Goal: Task Accomplishment & Management: Manage account settings

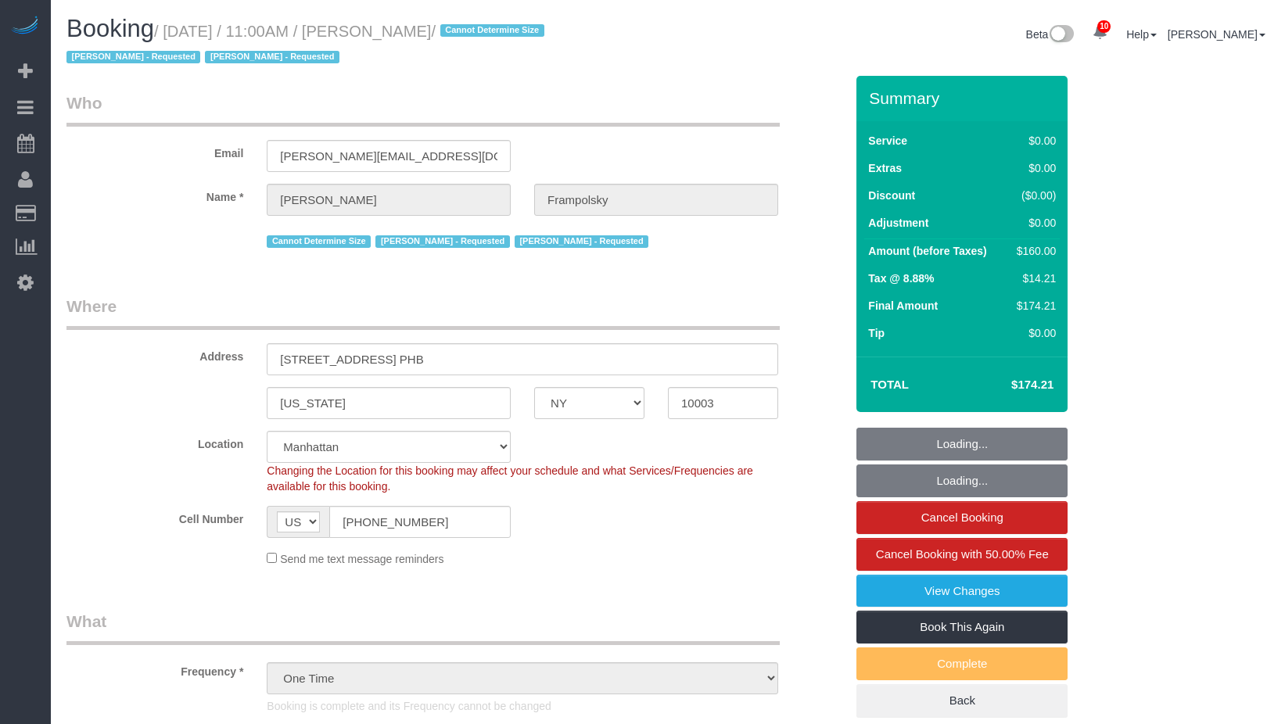
select select "NY"
select select "1"
select select "spot1"
select select "number:59"
select select "number:72"
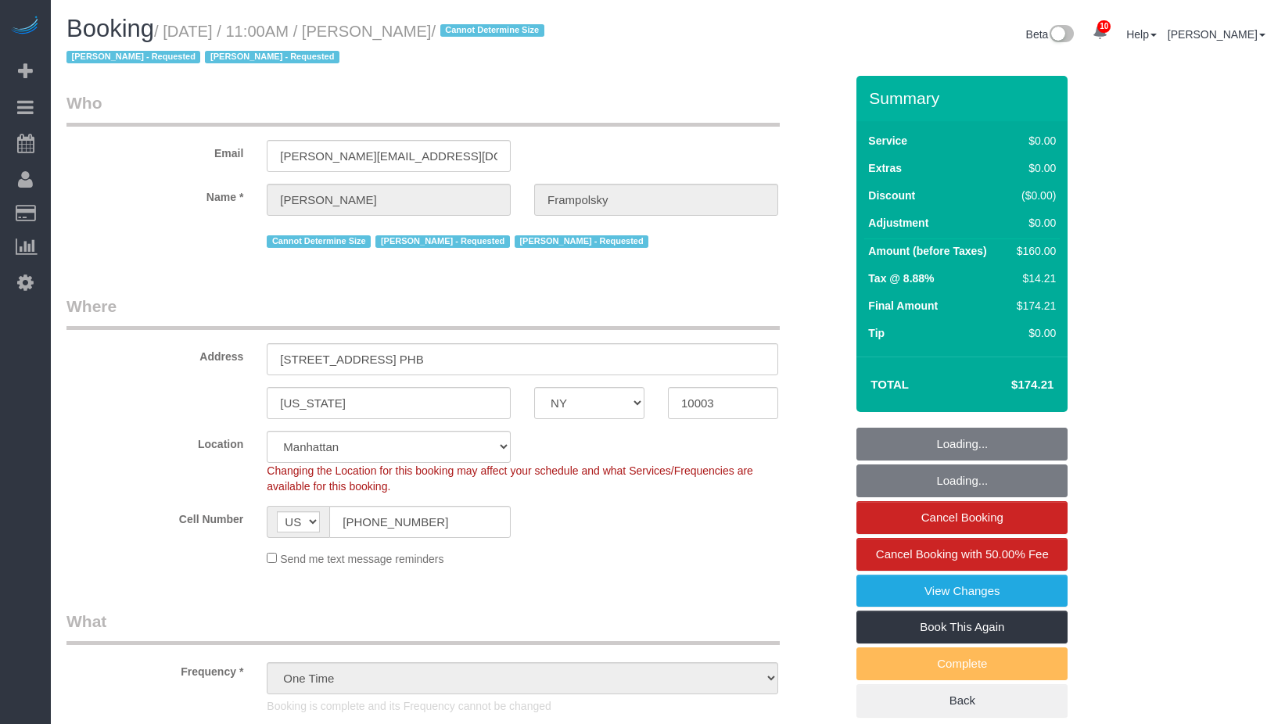
select select "number:15"
select select "number:7"
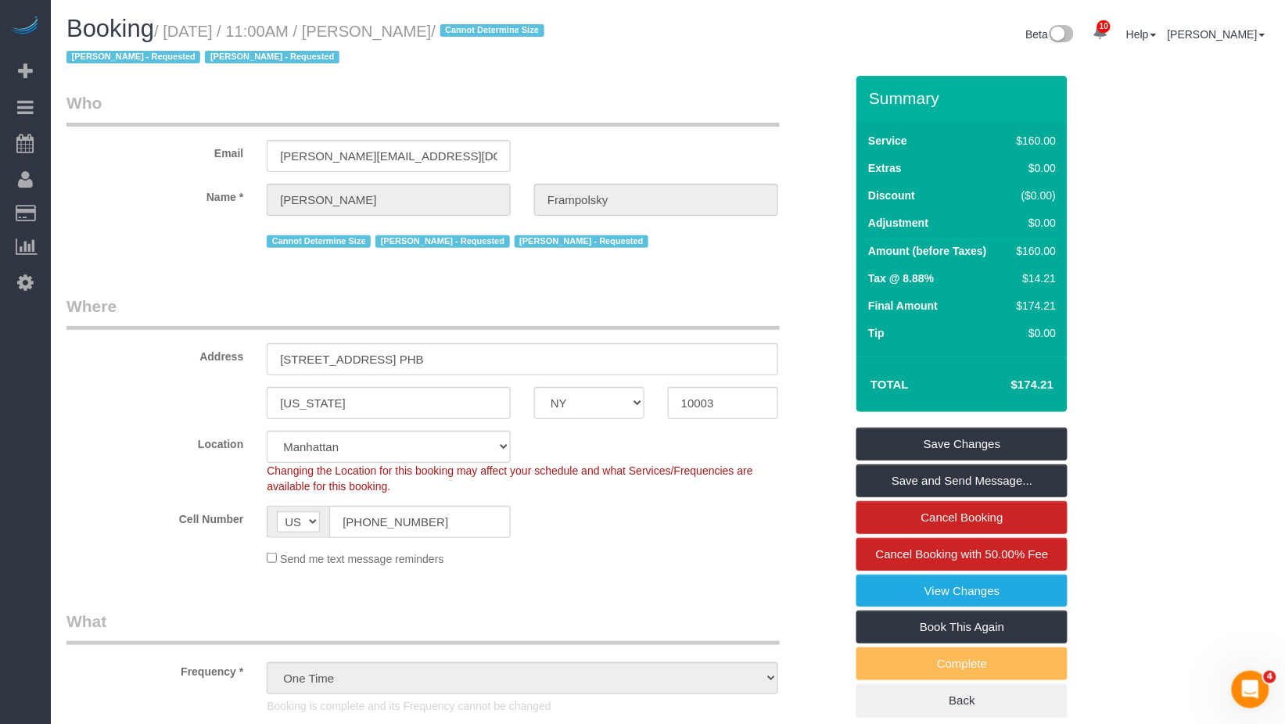
click at [61, 140] on label "Email" at bounding box center [155, 150] width 200 height 21
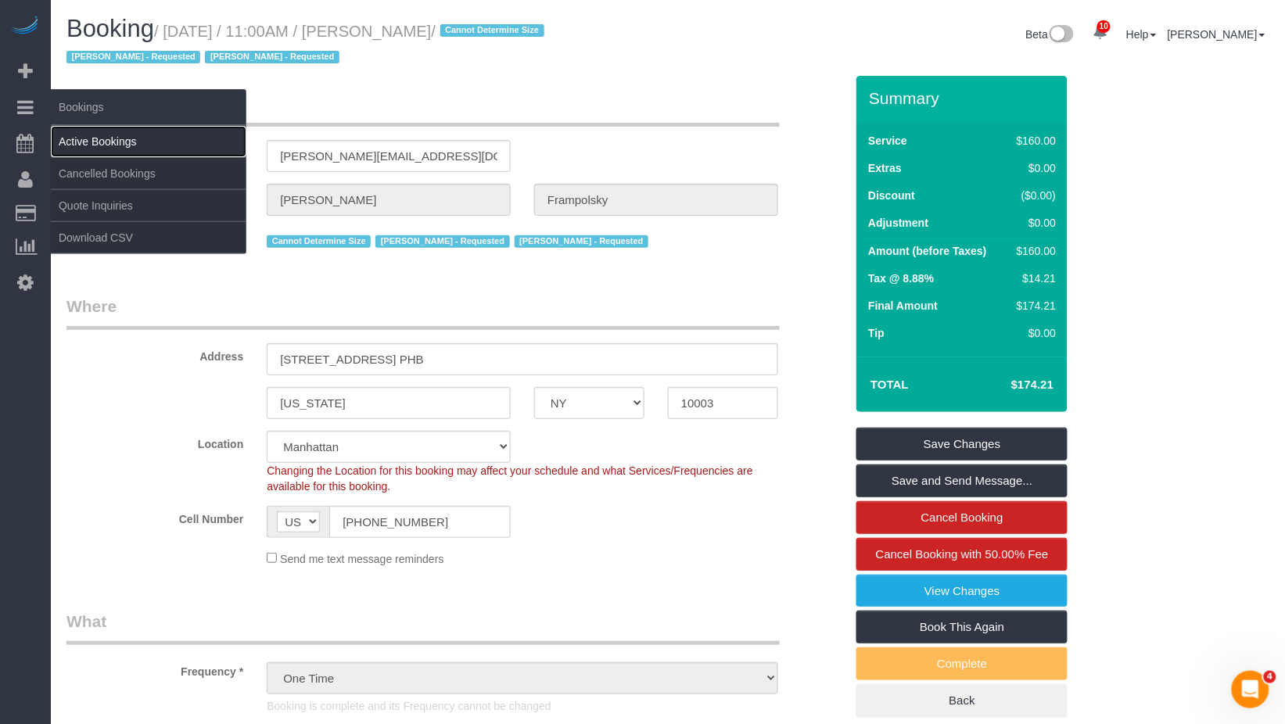
click at [86, 139] on link "Active Bookings" at bounding box center [149, 141] width 196 height 31
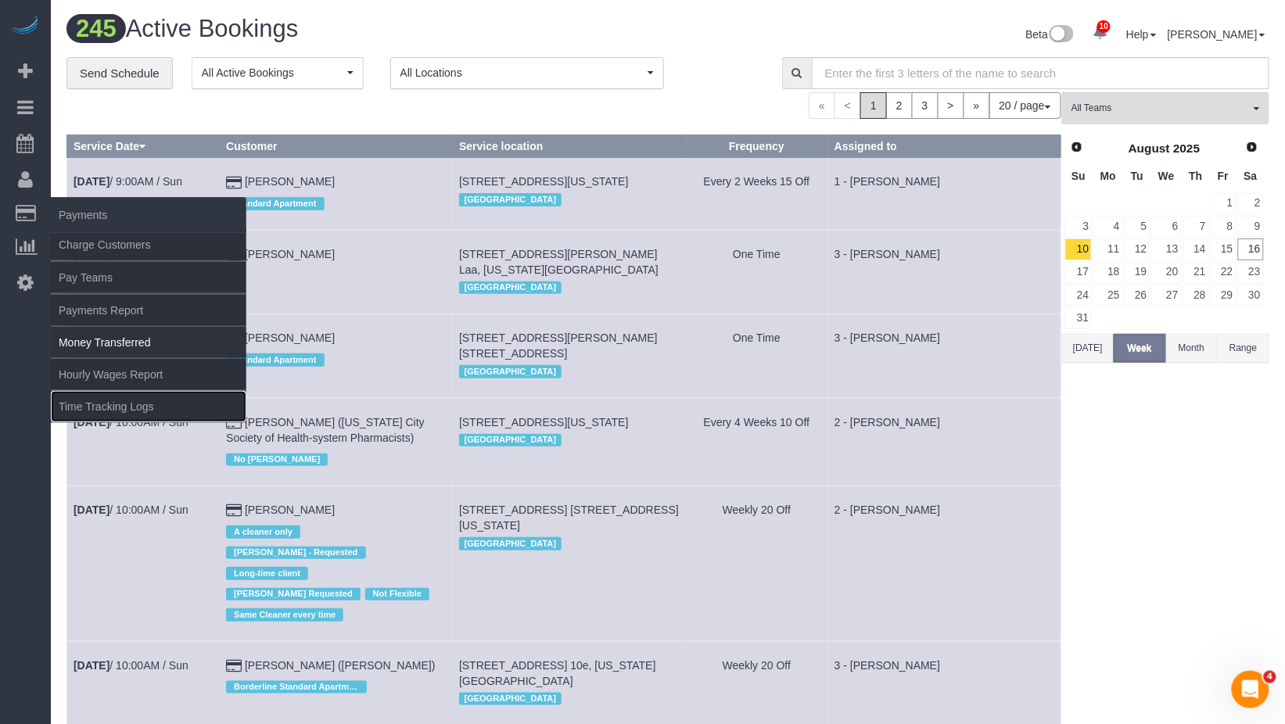
drag, startPoint x: 77, startPoint y: 408, endPoint x: 111, endPoint y: 354, distance: 63.6
click at [77, 408] on link "Time Tracking Logs" at bounding box center [149, 406] width 196 height 31
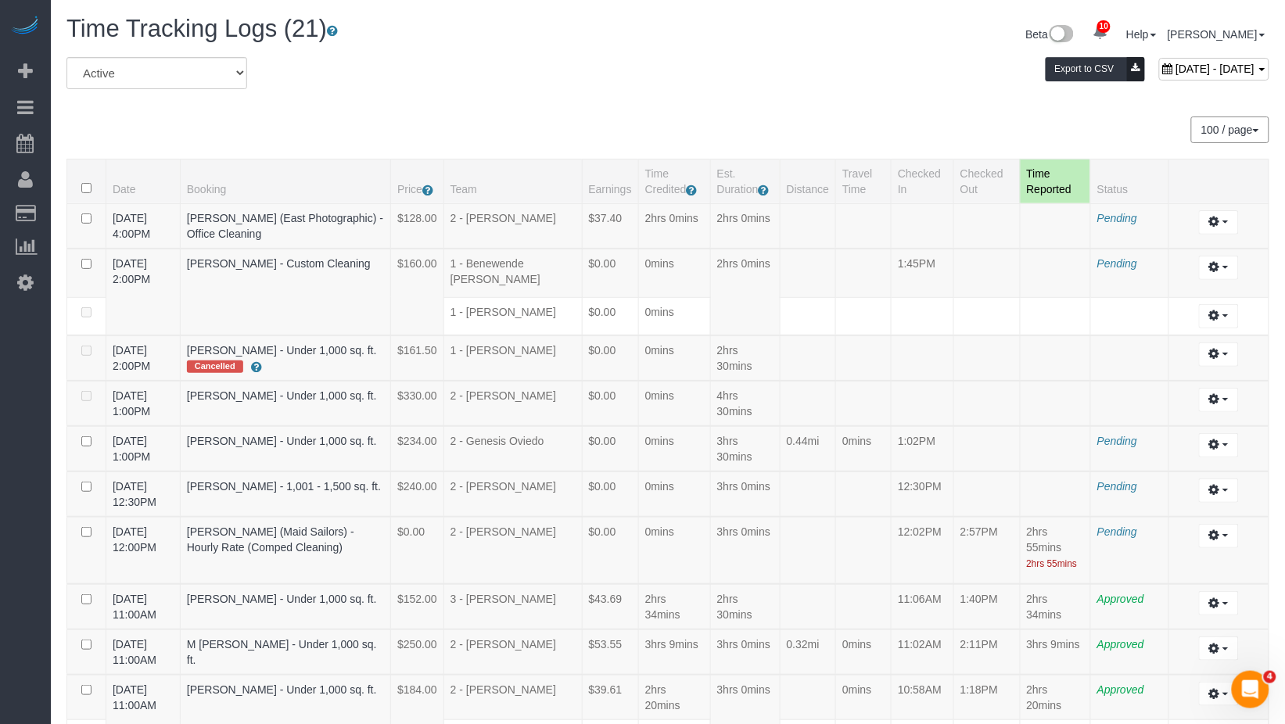
click at [435, 120] on div "100 / page 10 / page 20 / page 30 / page 40 / page 50 / page 100 / page" at bounding box center [667, 130] width 1203 height 27
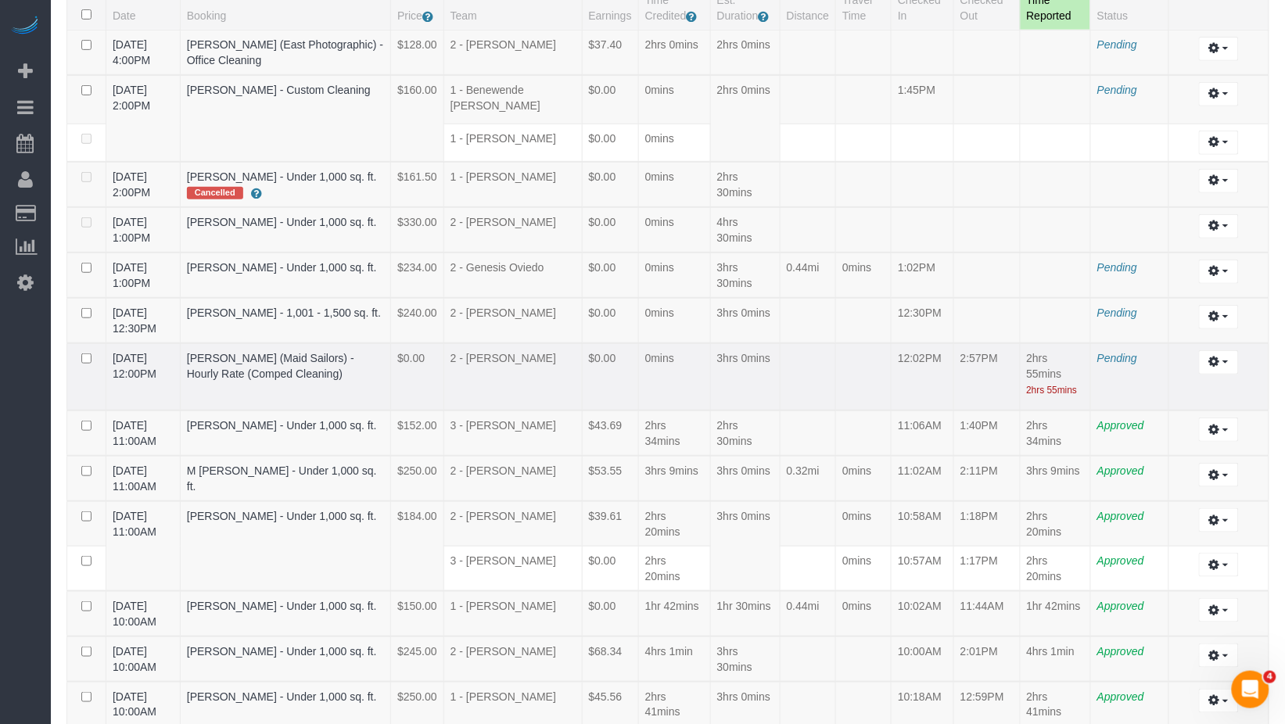
scroll to position [128, 0]
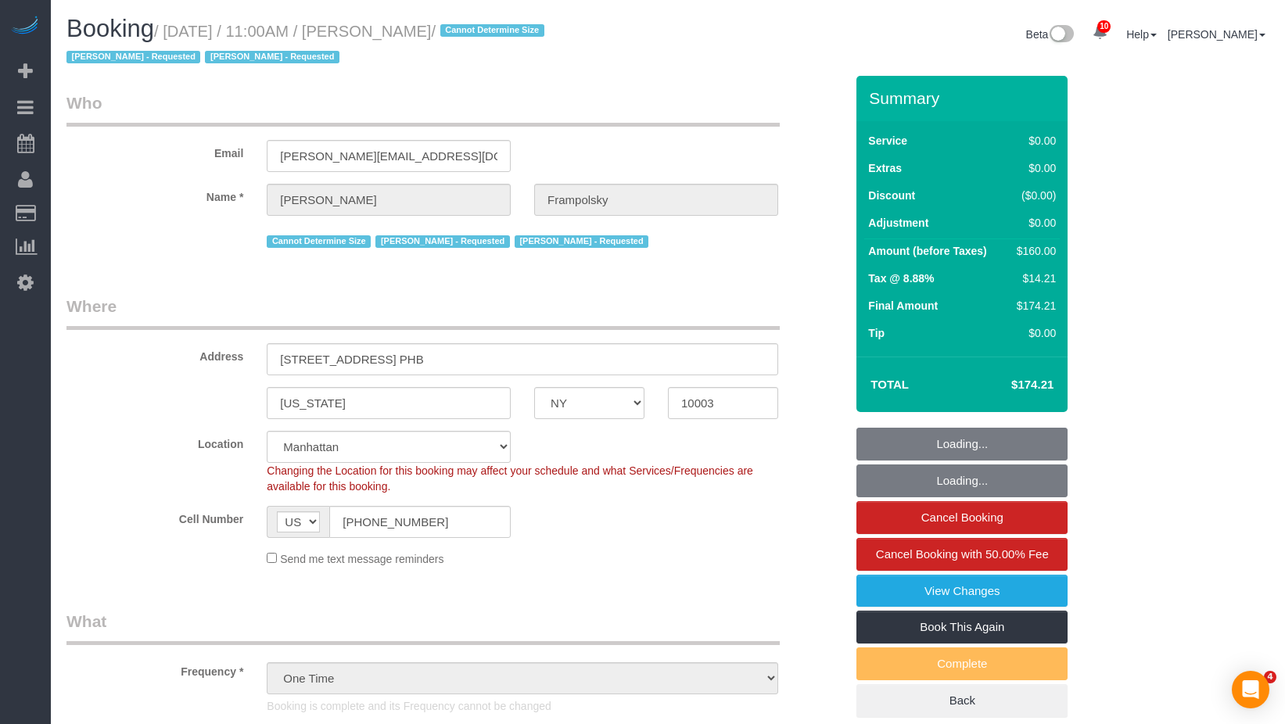
select select "NY"
select select "1"
select select "number:59"
select select "number:72"
select select "number:15"
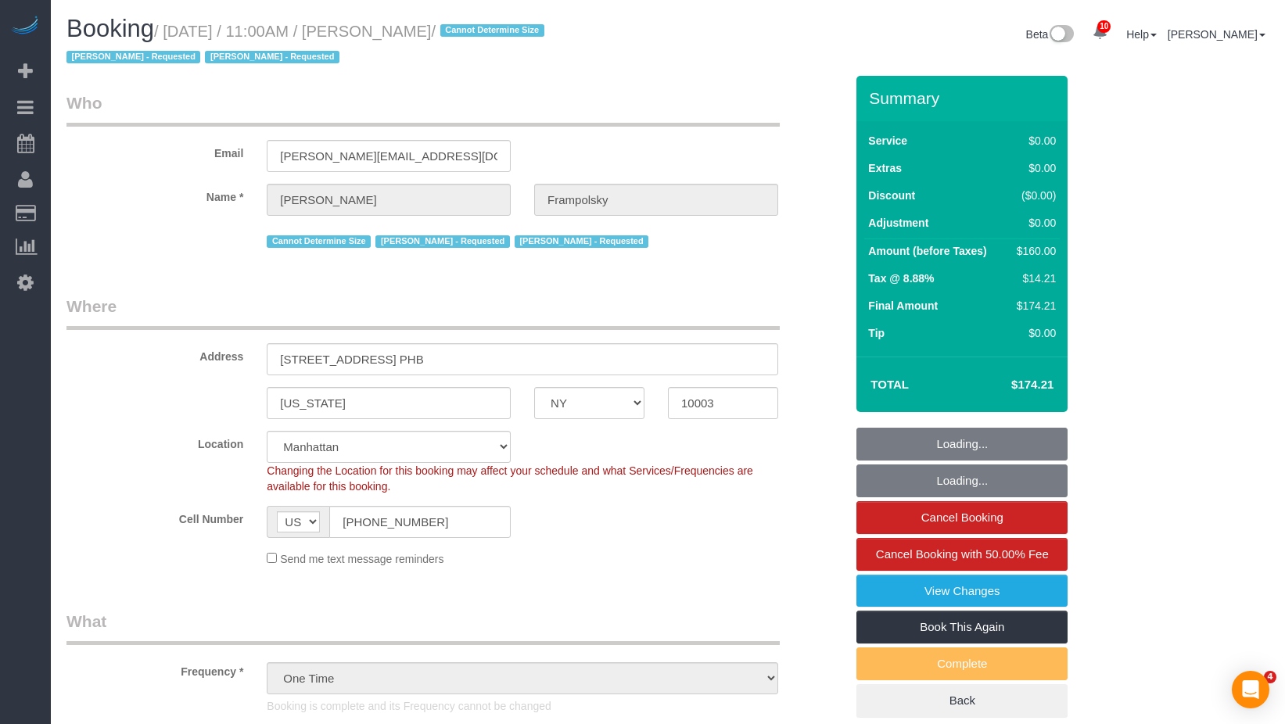
select select "number:7"
select select "spot1"
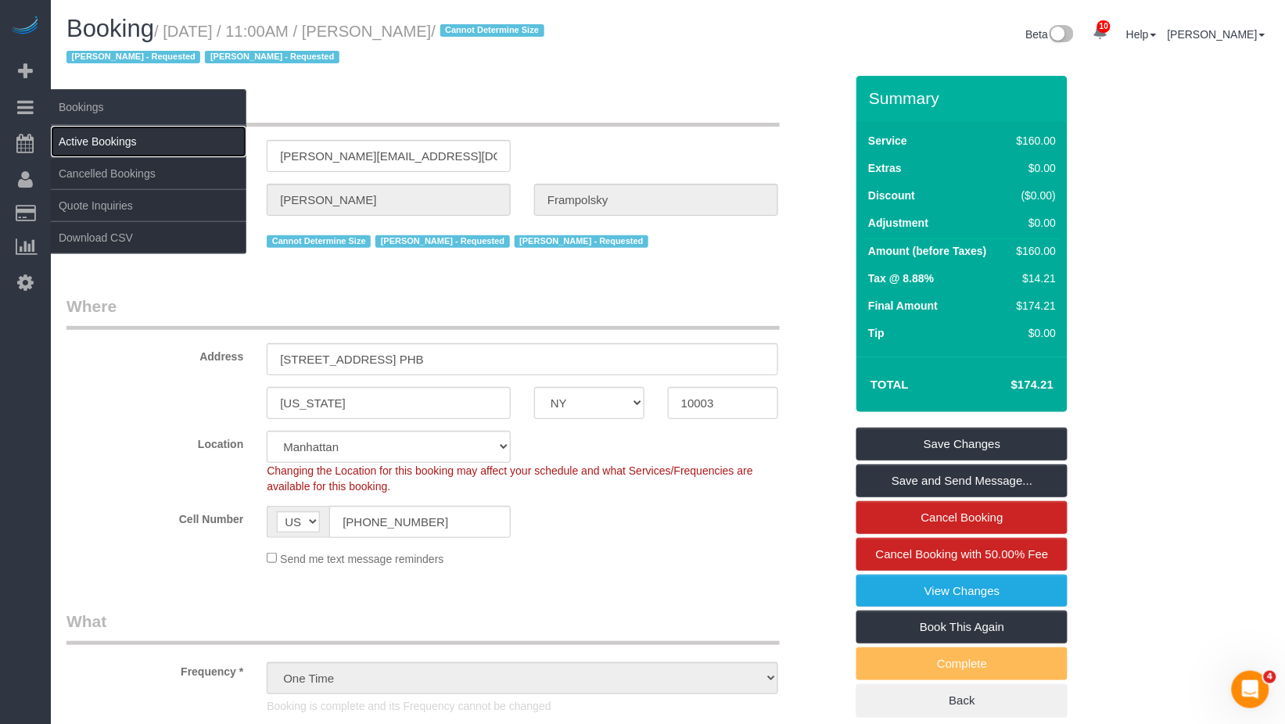
click at [77, 138] on link "Active Bookings" at bounding box center [149, 141] width 196 height 31
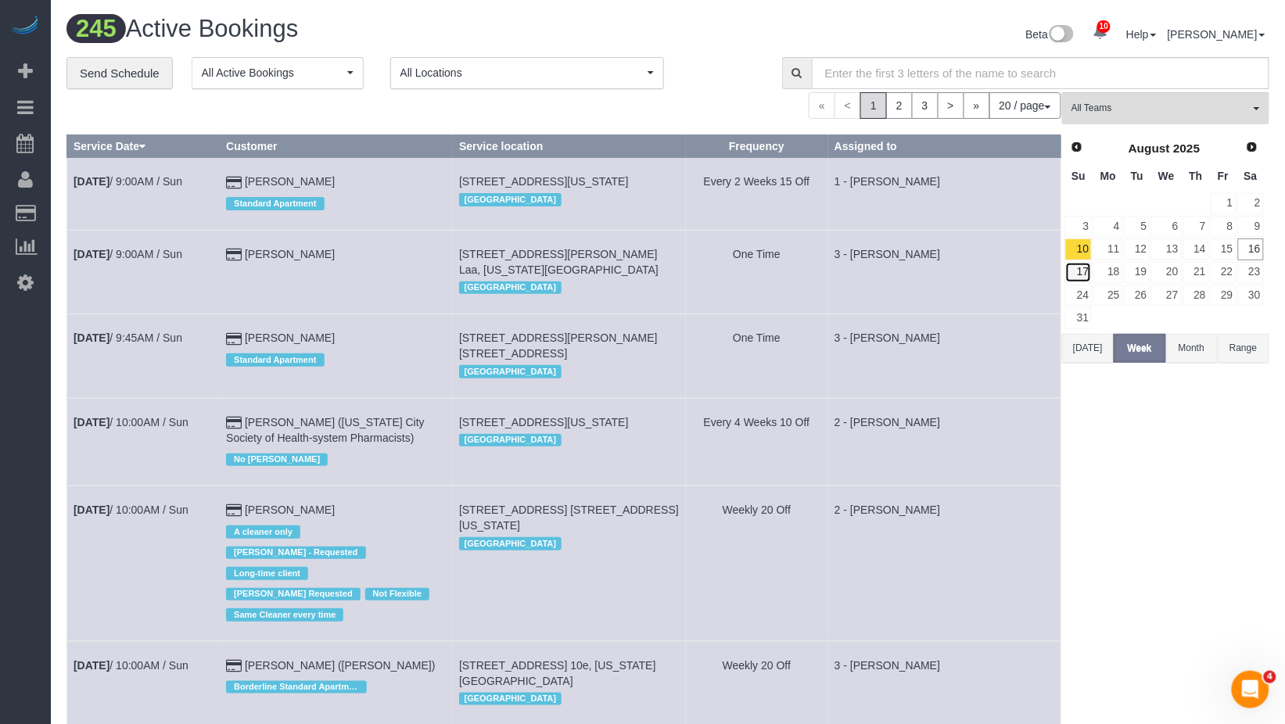
click at [1085, 269] on link "17" at bounding box center [1078, 272] width 27 height 21
